Goal: Transaction & Acquisition: Book appointment/travel/reservation

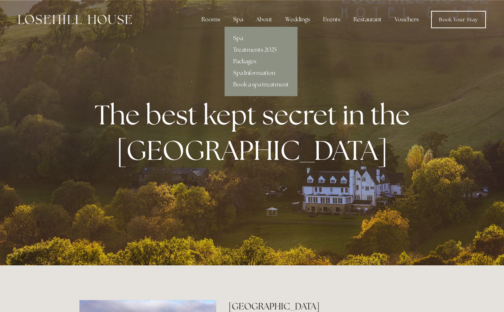
click at [237, 20] on div "Spa" at bounding box center [238, 19] width 21 height 14
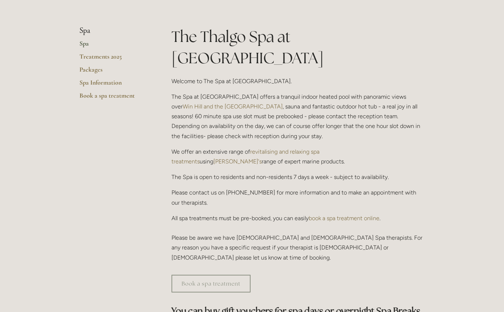
scroll to position [181, 0]
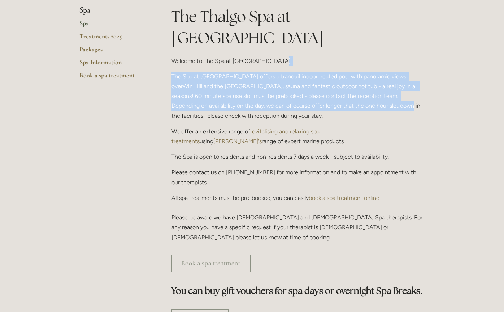
drag, startPoint x: 274, startPoint y: 44, endPoint x: 336, endPoint y: 87, distance: 75.4
click at [335, 87] on div "The Thalgo Spa at Losehill House Welcome to The Spa at Losehill House. The Spa …" at bounding box center [298, 124] width 253 height 236
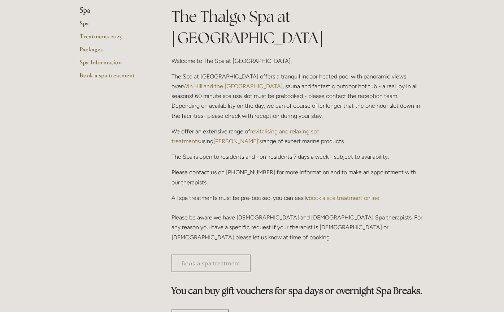
click at [336, 88] on p "The Spa at Losehill House offers a tranquil indoor heated pool with panoramic v…" at bounding box center [298, 96] width 253 height 49
drag, startPoint x: 288, startPoint y: 68, endPoint x: 271, endPoint y: 97, distance: 34.0
click at [271, 97] on p "The Spa at Losehill House offers a tranquil indoor heated pool with panoramic v…" at bounding box center [298, 96] width 253 height 49
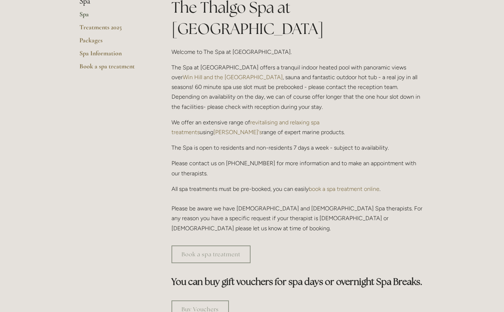
scroll to position [217, 0]
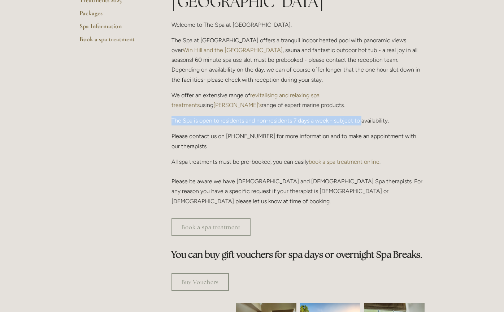
drag, startPoint x: 183, startPoint y: 101, endPoint x: 368, endPoint y: 104, distance: 184.2
click at [365, 116] on p "The Spa is open to residents and non-residents 7 days a week - subject to avail…" at bounding box center [298, 121] width 253 height 10
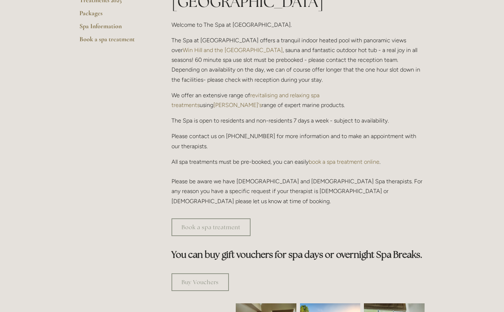
click at [368, 116] on p "The Spa is open to residents and non-residents 7 days a week - subject to avail…" at bounding box center [298, 121] width 253 height 10
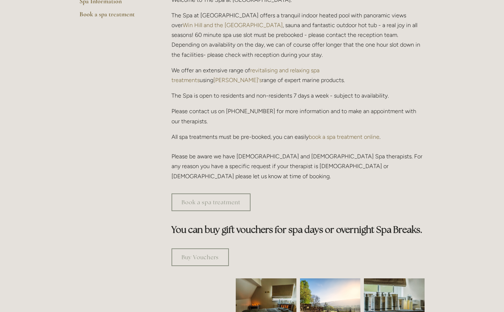
scroll to position [253, 0]
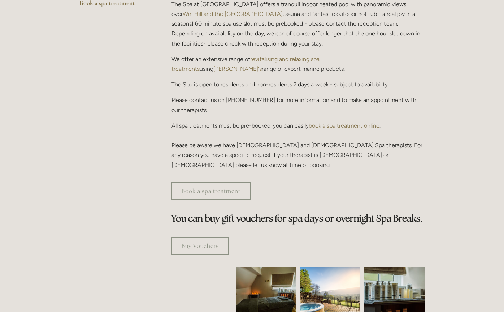
click at [345, 122] on link "book a spa treatment online" at bounding box center [344, 125] width 71 height 7
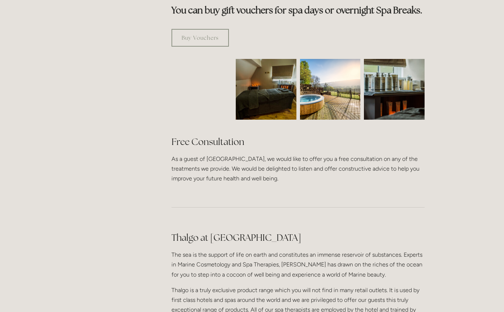
scroll to position [470, 0]
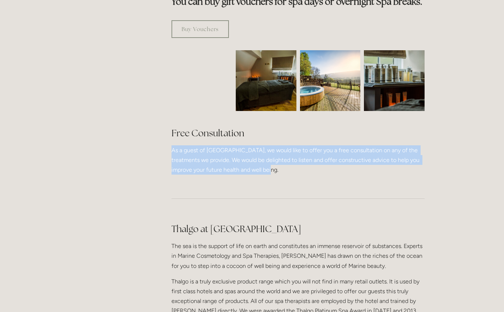
drag, startPoint x: 200, startPoint y: 120, endPoint x: 337, endPoint y: 141, distance: 138.9
click at [330, 145] on p "As a guest of Losehill House, we would like to offer you a free consultation on…" at bounding box center [298, 160] width 253 height 30
click at [337, 145] on p "As a guest of Losehill House, we would like to offer you a free consultation on…" at bounding box center [298, 160] width 253 height 30
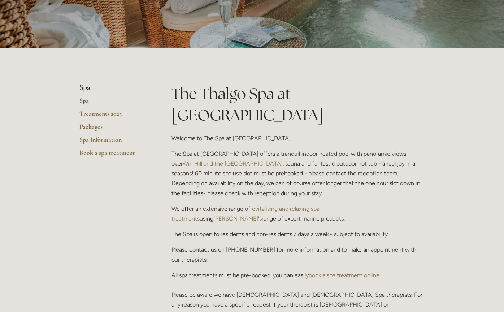
scroll to position [36, 0]
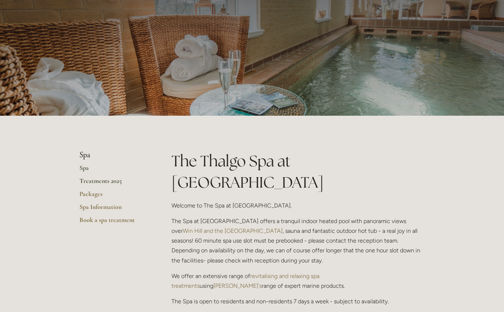
click at [98, 182] on link "Treatments 2025" at bounding box center [113, 183] width 69 height 13
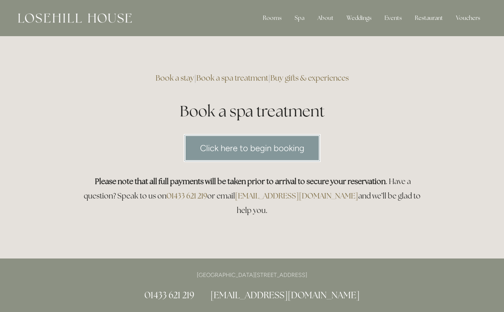
click at [255, 151] on link "Click here to begin booking" at bounding box center [252, 148] width 137 height 28
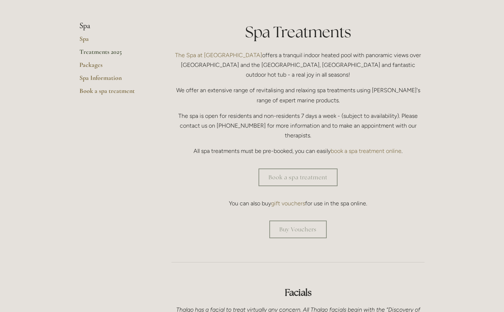
scroll to position [181, 0]
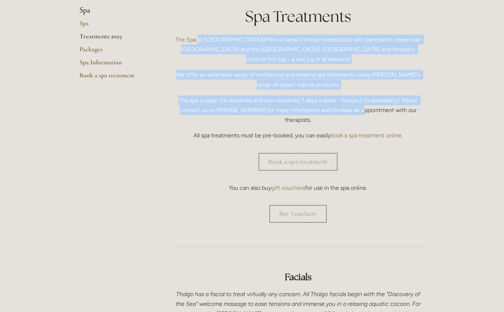
drag, startPoint x: 207, startPoint y: 45, endPoint x: 380, endPoint y: 118, distance: 187.4
click at [380, 118] on div "Spa Treatments The Spa at Losehill House offers a tranquil indoor heated pool w…" at bounding box center [298, 73] width 253 height 135
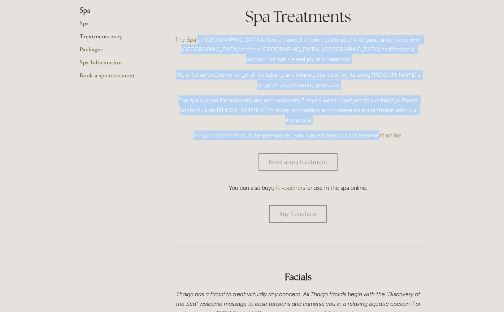
click at [380, 132] on link "book a spa treatment online" at bounding box center [366, 135] width 71 height 7
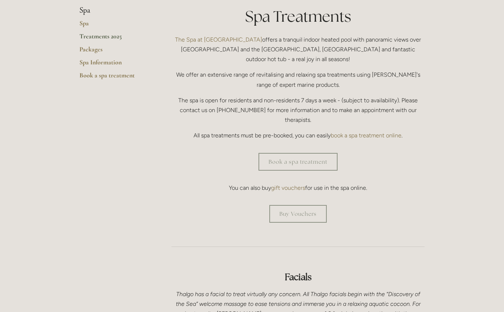
drag, startPoint x: 178, startPoint y: 89, endPoint x: 358, endPoint y: 93, distance: 180.3
click at [353, 93] on div "Spa Treatments The Spa at Losehill House offers a tranquil indoor heated pool w…" at bounding box center [297, 76] width 265 height 141
click at [362, 95] on p "The spa is open for residents and non-residents 7 days a week - (subject to ava…" at bounding box center [298, 110] width 253 height 30
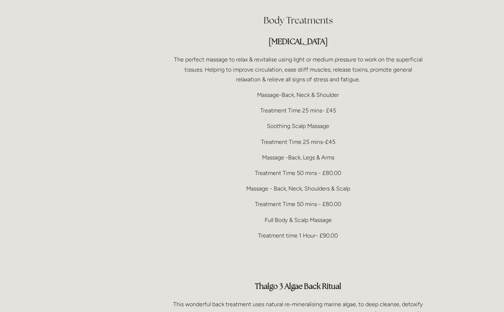
scroll to position [1414, 0]
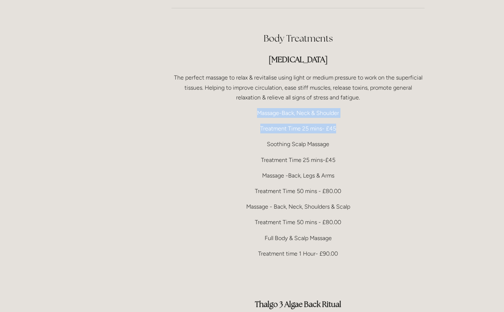
drag, startPoint x: 252, startPoint y: 87, endPoint x: 346, endPoint y: 104, distance: 95.0
click at [346, 104] on div "Body Treatments Therapeutic Massage The perfect massage to relax & revitalise u…" at bounding box center [298, 260] width 253 height 456
click at [346, 124] on p "Treatment Time 25 mins- £45" at bounding box center [298, 129] width 253 height 10
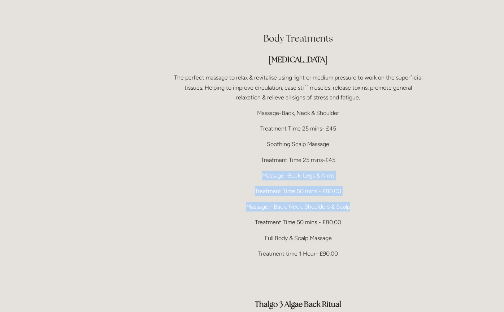
drag, startPoint x: 257, startPoint y: 149, endPoint x: 370, endPoint y: 178, distance: 116.5
click at [370, 178] on div "Body Treatments Therapeutic Massage The perfect massage to relax & revitalise u…" at bounding box center [298, 260] width 253 height 456
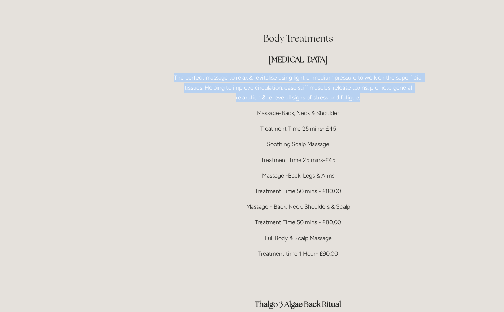
drag, startPoint x: 196, startPoint y: 55, endPoint x: 394, endPoint y: 81, distance: 200.0
click at [394, 81] on p "The perfect massage to relax & revitalise using light or medium pressure to wor…" at bounding box center [298, 88] width 253 height 30
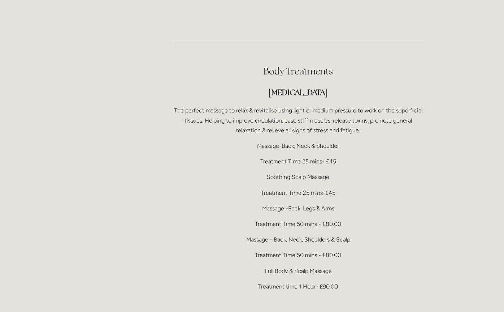
scroll to position [1377, 0]
